Goal: Complete application form

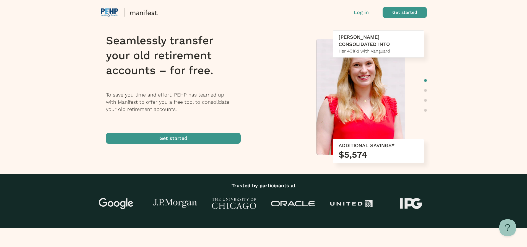
click at [200, 137] on span "button" at bounding box center [173, 138] width 135 height 11
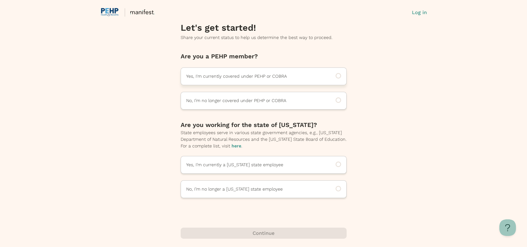
click at [254, 81] on div "Yes, I'm currently covered under PEHP or COBRA" at bounding box center [264, 77] width 166 height 18
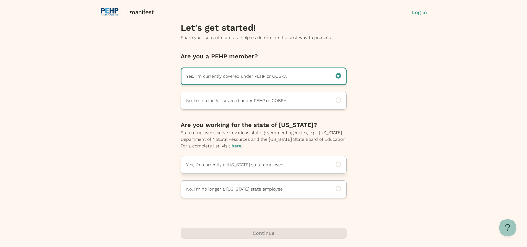
click at [261, 164] on p "Yes, I’m currently a [US_STATE] state employee" at bounding box center [256, 165] width 140 height 7
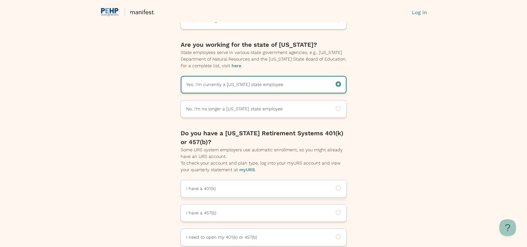
scroll to position [110, 0]
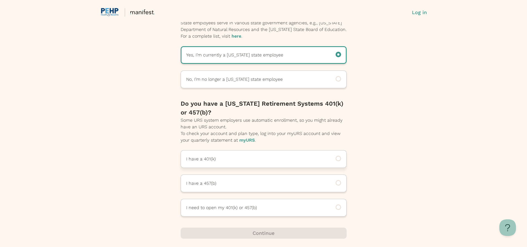
click at [250, 155] on div "I have a 401(k)" at bounding box center [264, 159] width 166 height 18
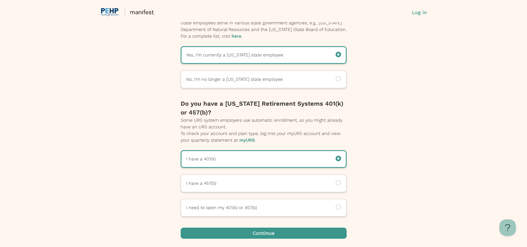
click at [258, 229] on span "button" at bounding box center [264, 233] width 166 height 11
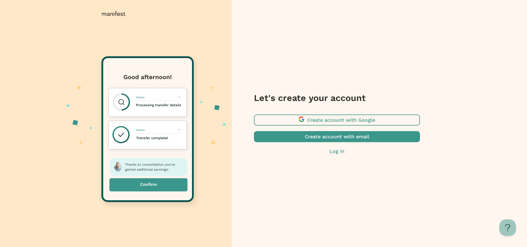
click at [300, 119] on span "button" at bounding box center [337, 120] width 166 height 11
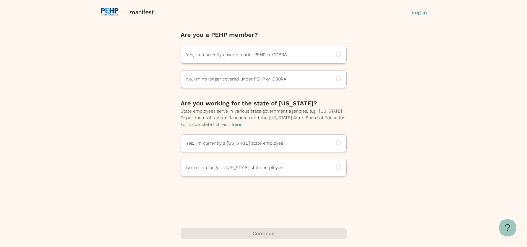
scroll to position [22, 0]
